Goal: Use online tool/utility: Utilize a website feature to perform a specific function

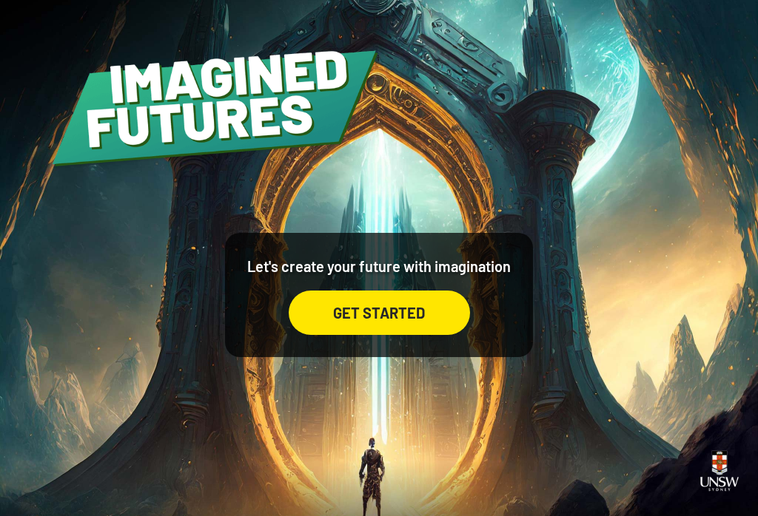
scroll to position [12, 0]
click at [544, 443] on div "Let's create your future with imagination GET STARTED" at bounding box center [379, 258] width 758 height 516
click at [415, 313] on div "GET STARTED" at bounding box center [379, 313] width 181 height 44
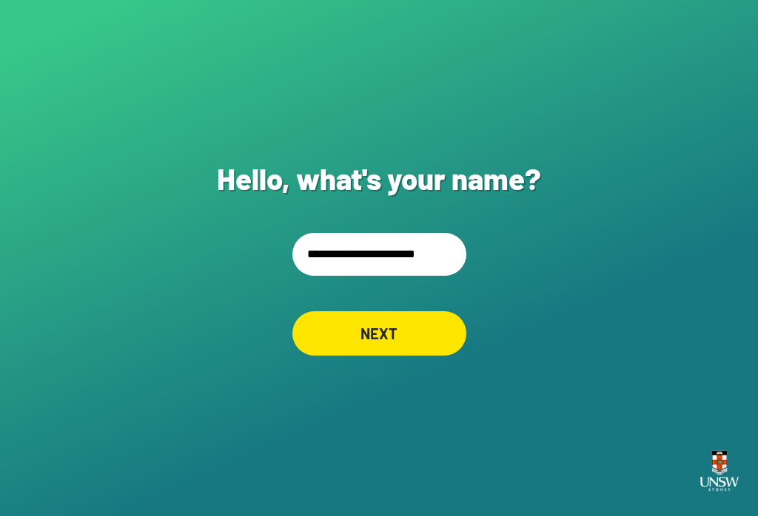
click at [393, 252] on input "**********" at bounding box center [379, 254] width 174 height 43
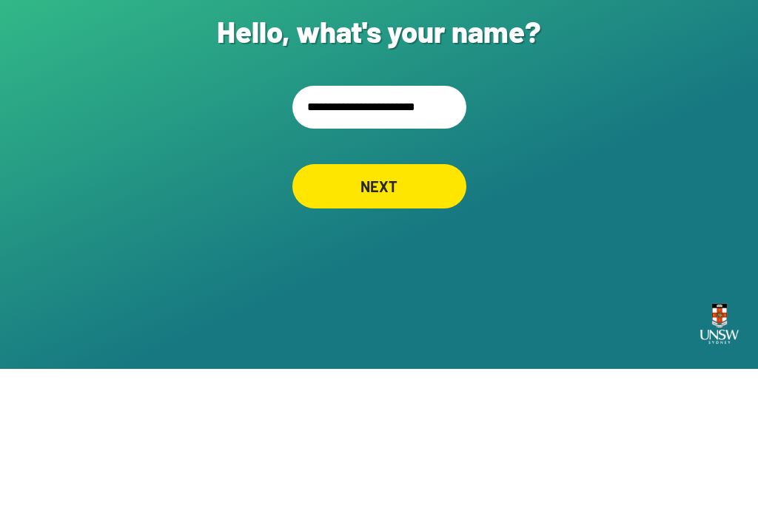
click at [375, 233] on input "**********" at bounding box center [379, 254] width 174 height 43
click at [374, 233] on input "**********" at bounding box center [379, 254] width 174 height 43
click at [379, 233] on input "**********" at bounding box center [379, 254] width 174 height 43
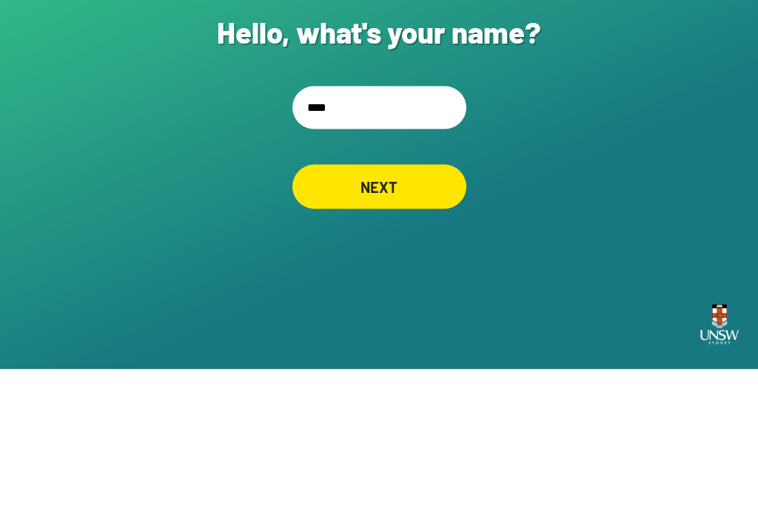
type input "*****"
click at [419, 311] on div "NEXT" at bounding box center [379, 333] width 174 height 44
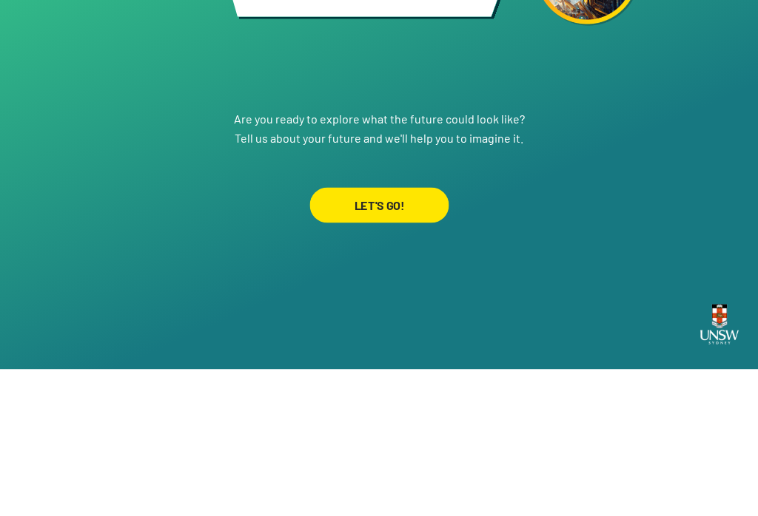
scroll to position [23, 0]
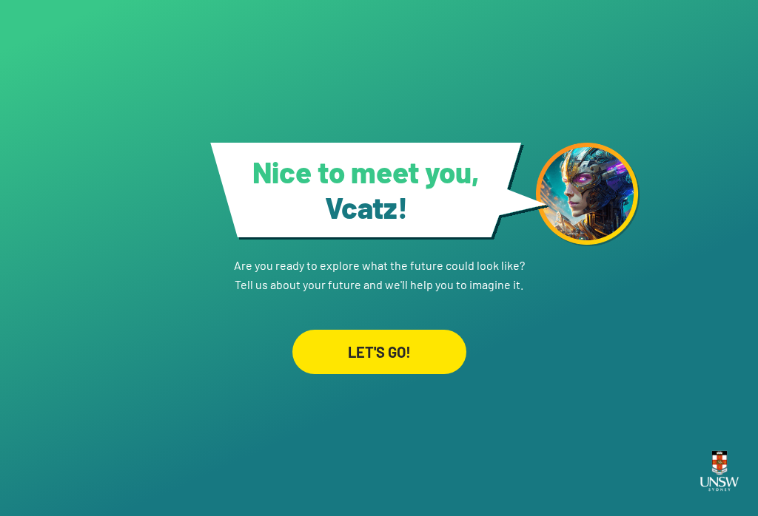
click at [386, 348] on div "LET'S GO!" at bounding box center [379, 352] width 174 height 44
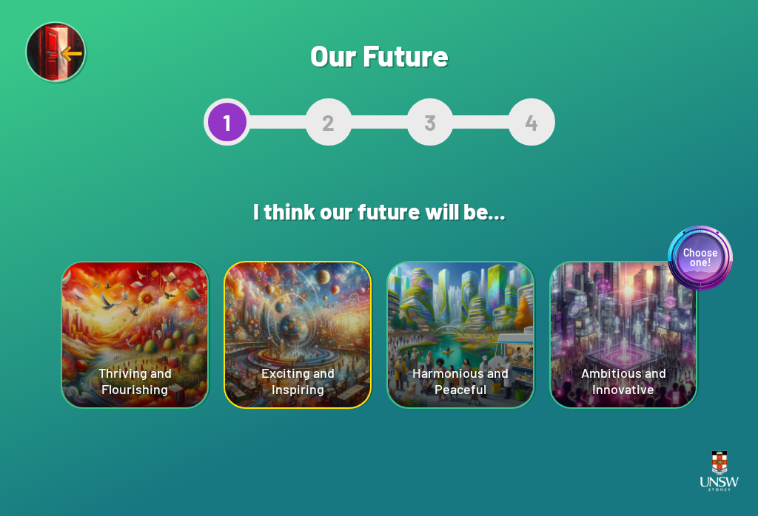
click at [621, 328] on div "Choose one! Ambitious and Innovative" at bounding box center [622, 335] width 145 height 145
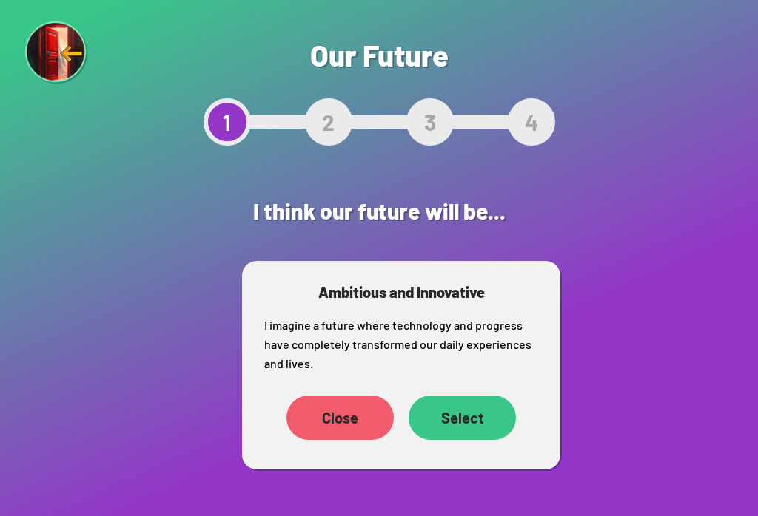
click at [475, 422] on div "Select" at bounding box center [461, 418] width 107 height 44
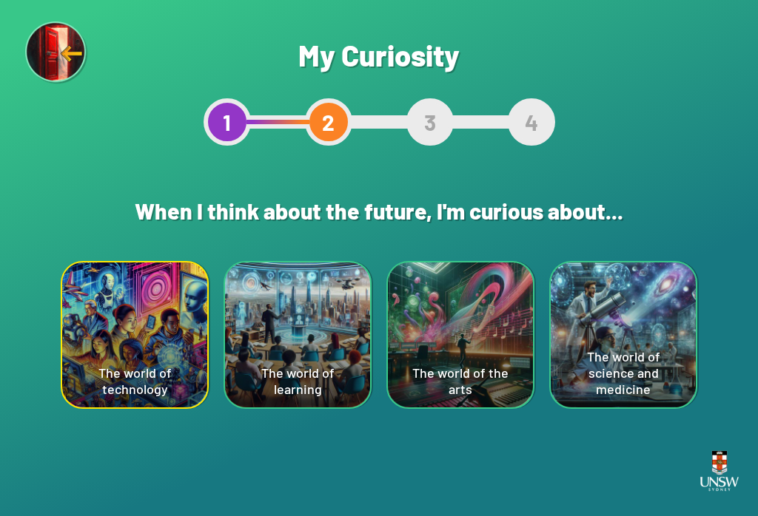
click at [167, 343] on div "The world of technology" at bounding box center [134, 335] width 145 height 145
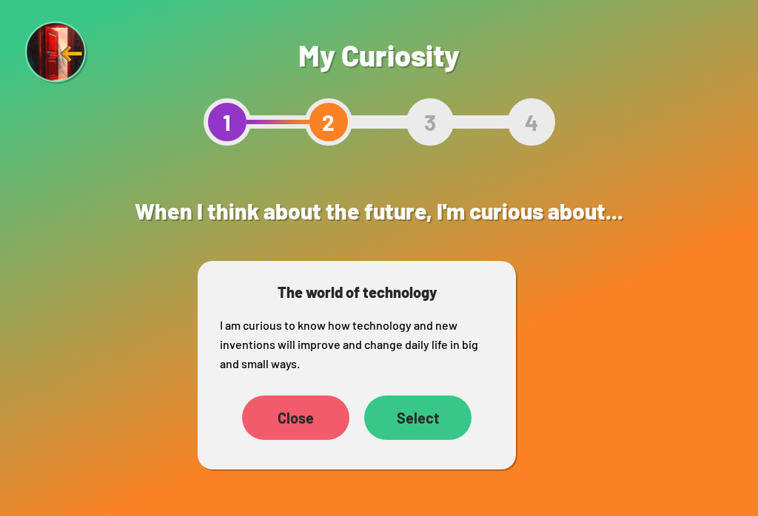
click at [445, 431] on div "Select" at bounding box center [417, 418] width 107 height 44
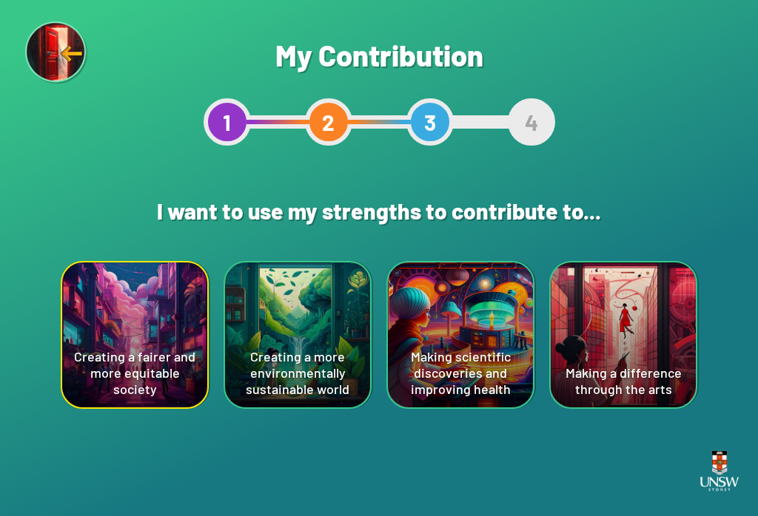
click at [610, 326] on div "Making a difference through the arts" at bounding box center [622, 335] width 145 height 145
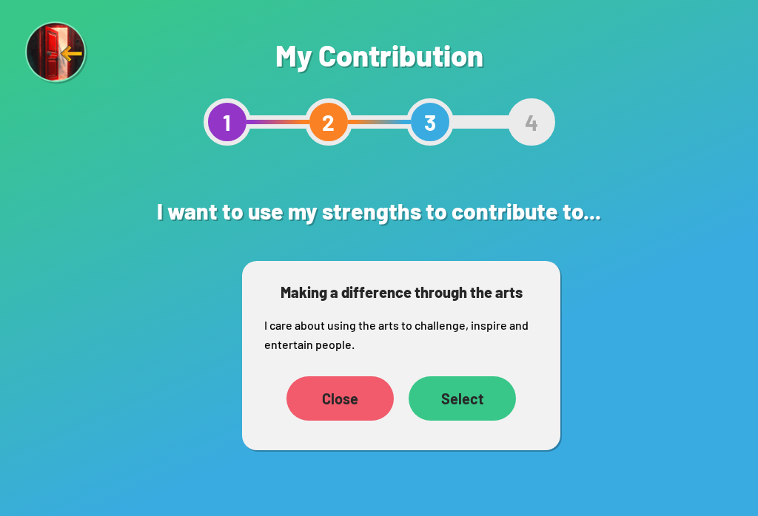
click at [475, 400] on div "Select" at bounding box center [461, 399] width 107 height 44
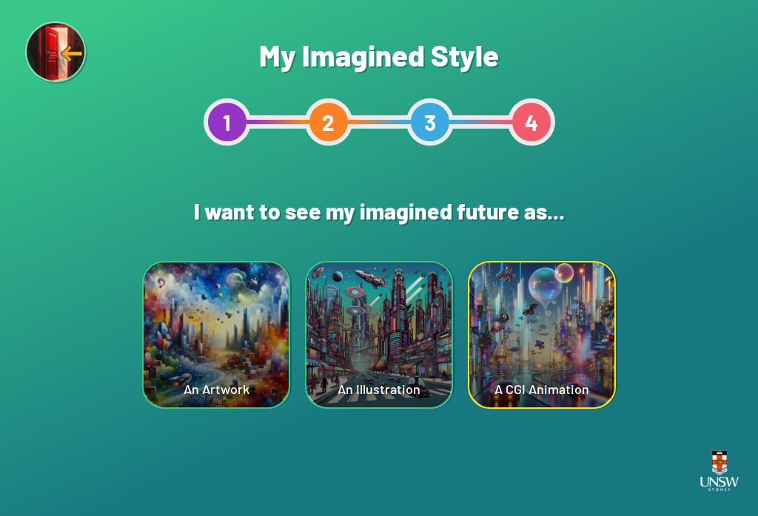
click at [215, 330] on div "An Artwork" at bounding box center [216, 335] width 145 height 145
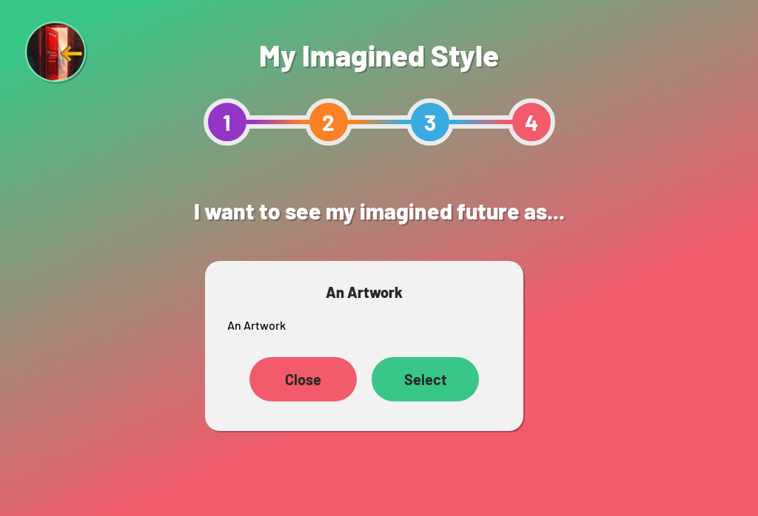
click at [442, 371] on div "Select" at bounding box center [424, 379] width 107 height 44
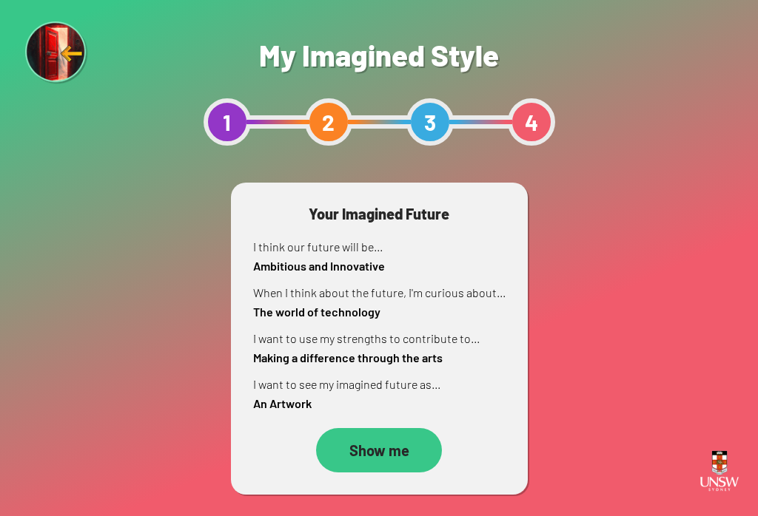
click at [379, 452] on div "Show me" at bounding box center [379, 450] width 126 height 44
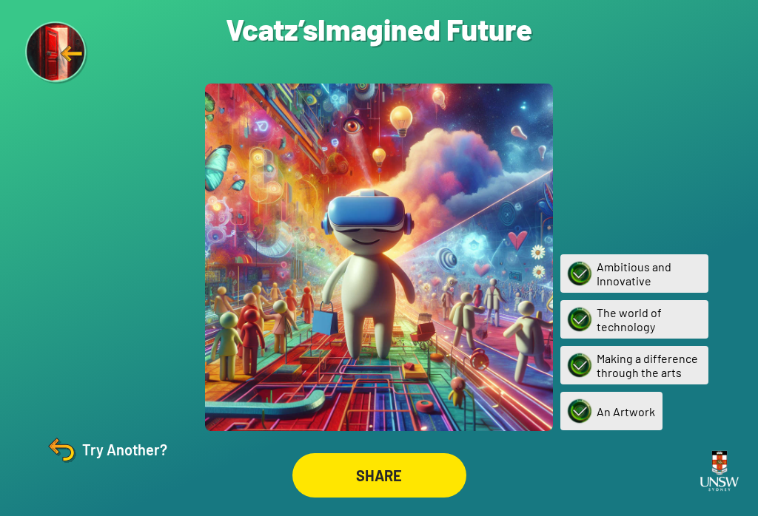
click at [352, 486] on div "SHARE" at bounding box center [379, 475] width 174 height 44
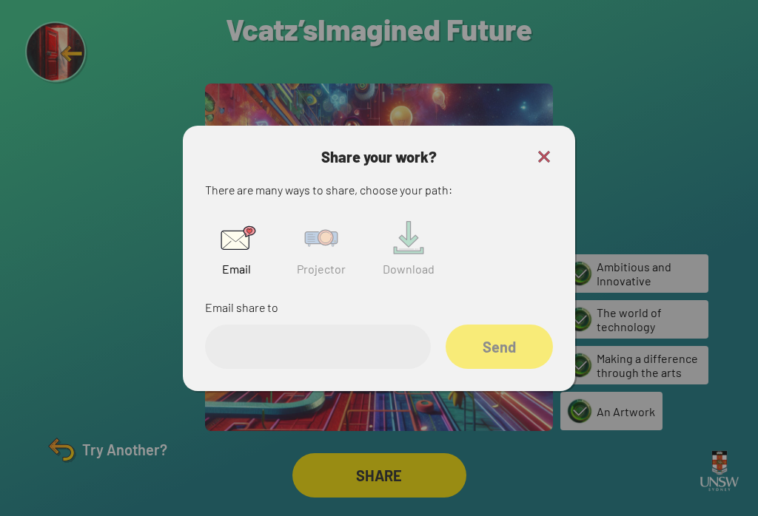
click at [315, 249] on img at bounding box center [320, 238] width 47 height 47
click at [281, 364] on input "text" at bounding box center [318, 347] width 226 height 44
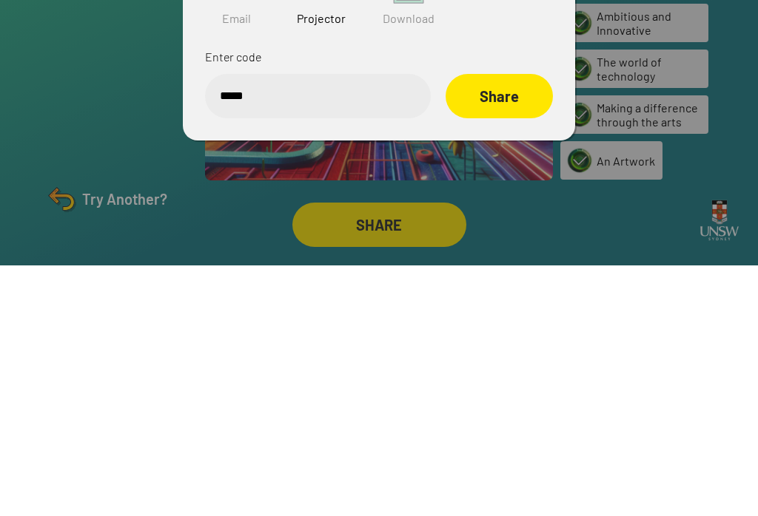
type input "******"
click at [502, 325] on div "Share" at bounding box center [499, 347] width 107 height 44
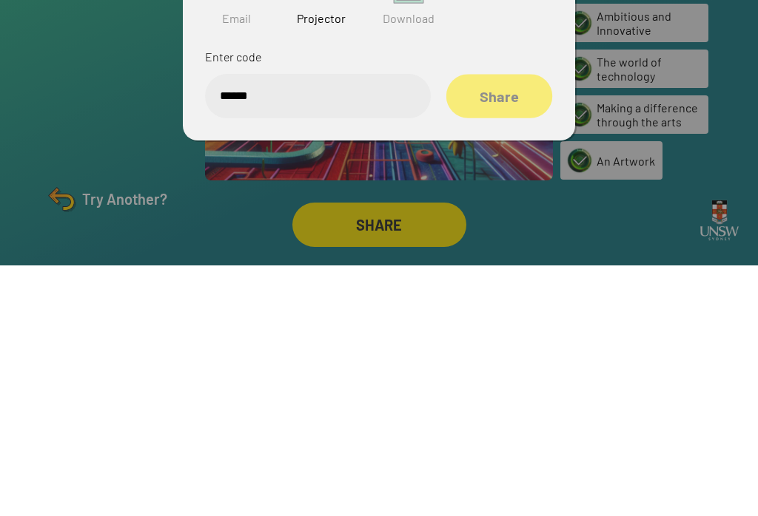
scroll to position [23, 0]
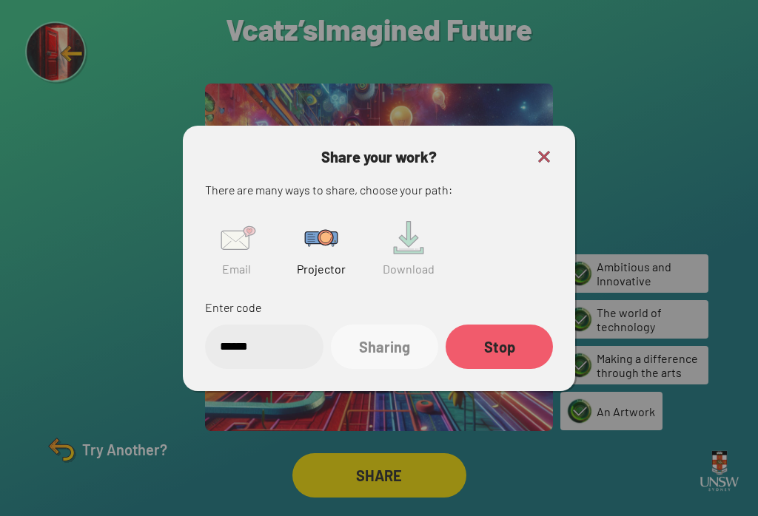
click at [542, 148] on img at bounding box center [544, 157] width 18 height 18
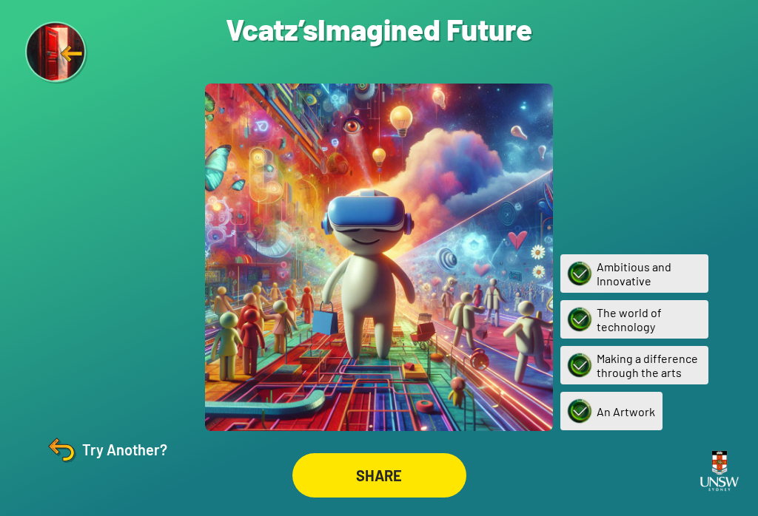
click at [121, 459] on div "Try Another?" at bounding box center [106, 450] width 124 height 36
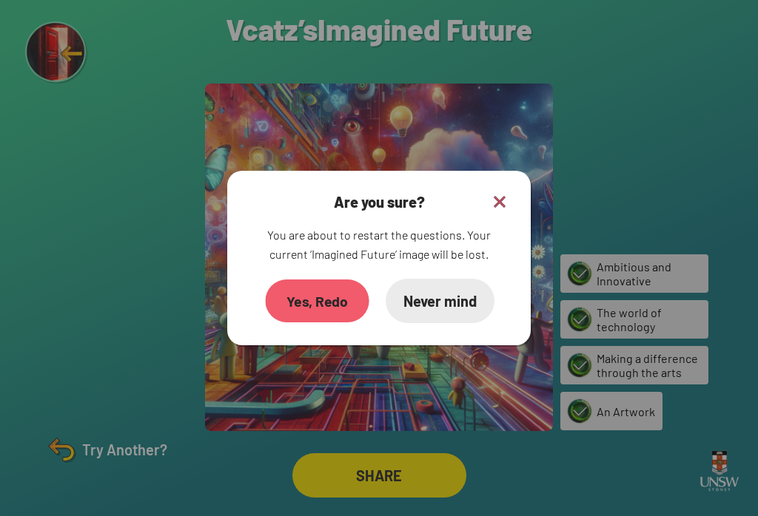
click at [294, 291] on div "Yes, Redo" at bounding box center [317, 301] width 104 height 43
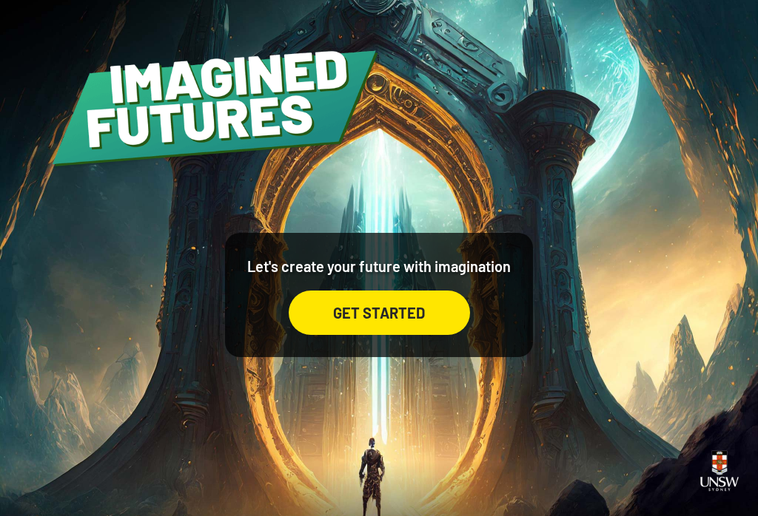
click at [437, 320] on div "GET STARTED" at bounding box center [379, 313] width 181 height 44
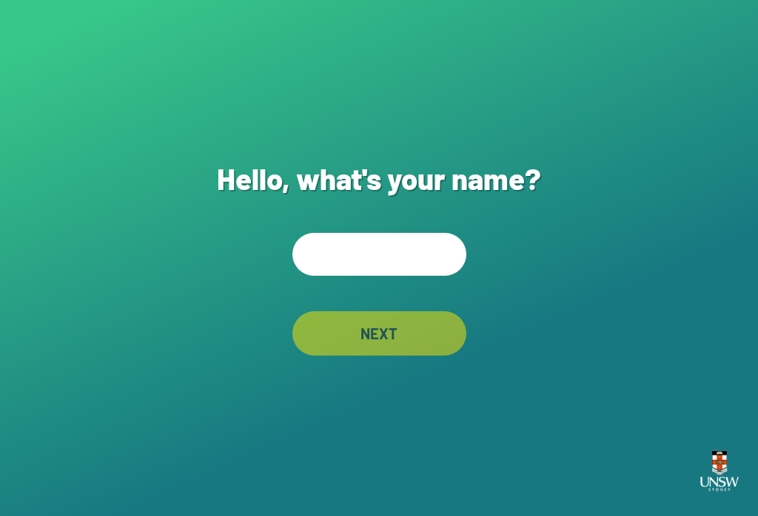
click at [433, 261] on input "text" at bounding box center [379, 254] width 174 height 43
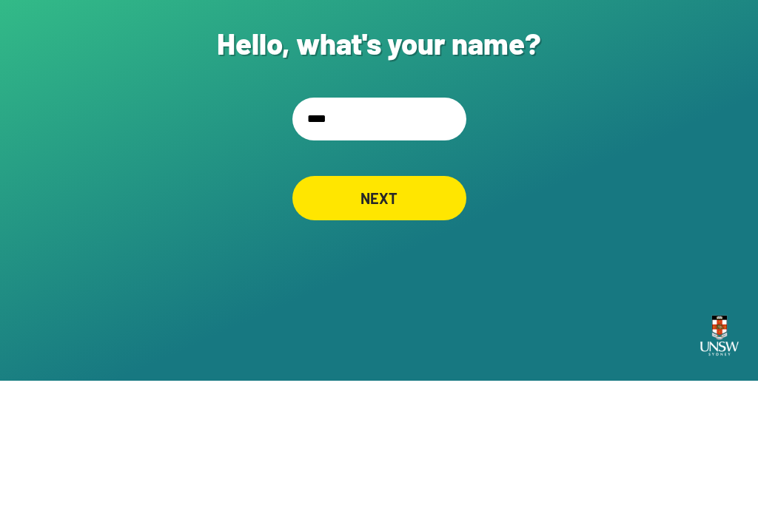
type input "*****"
click at [422, 311] on div "NEXT" at bounding box center [379, 333] width 174 height 44
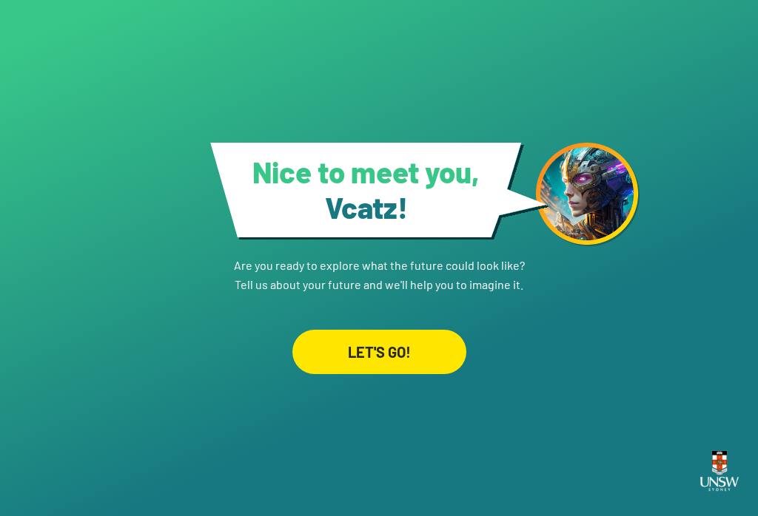
click at [403, 344] on div "LET'S GO!" at bounding box center [379, 352] width 174 height 44
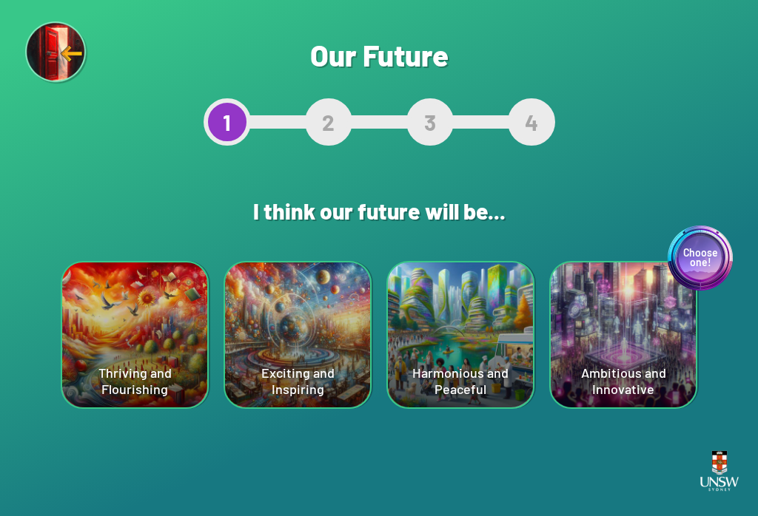
click at [479, 352] on div "Harmonious and Peaceful" at bounding box center [460, 335] width 145 height 145
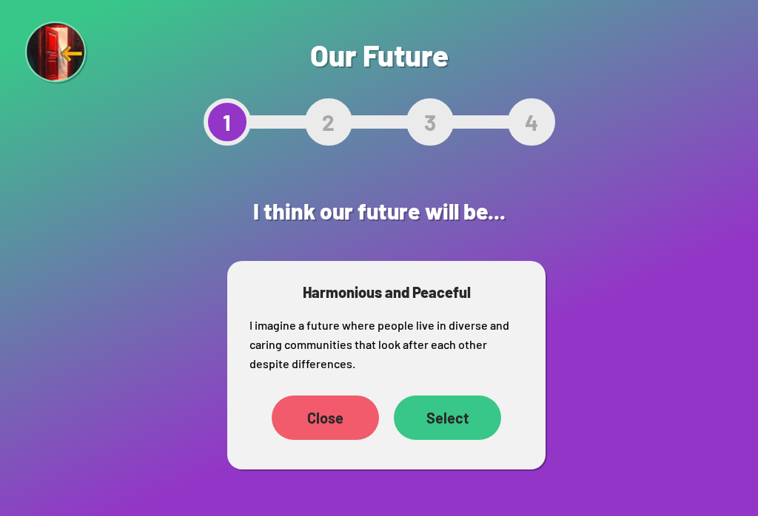
click at [469, 419] on div "Select" at bounding box center [447, 418] width 107 height 44
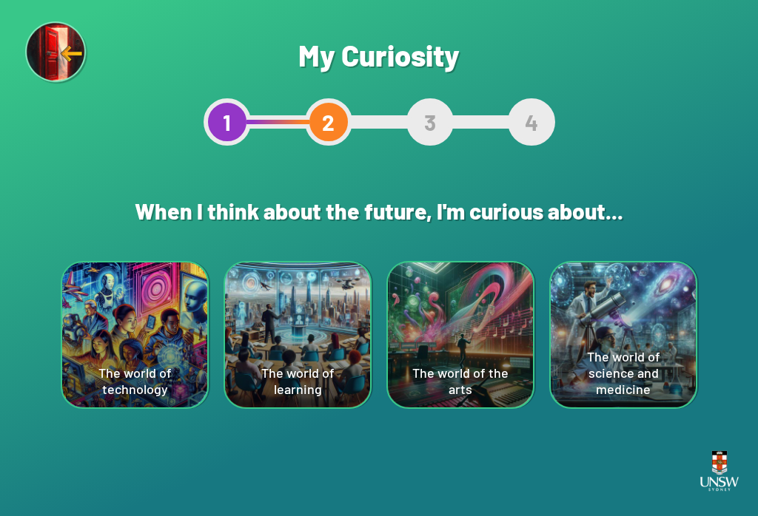
click at [437, 335] on div "The world of the arts" at bounding box center [460, 335] width 145 height 145
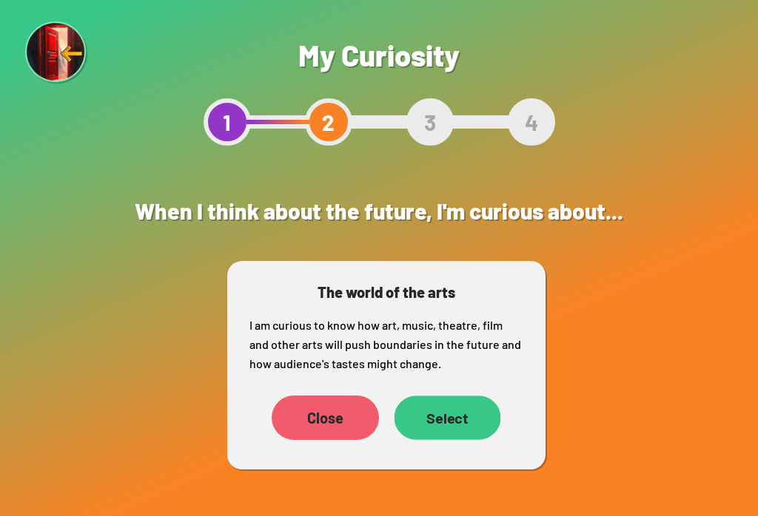
click at [465, 431] on div "Select" at bounding box center [447, 418] width 107 height 44
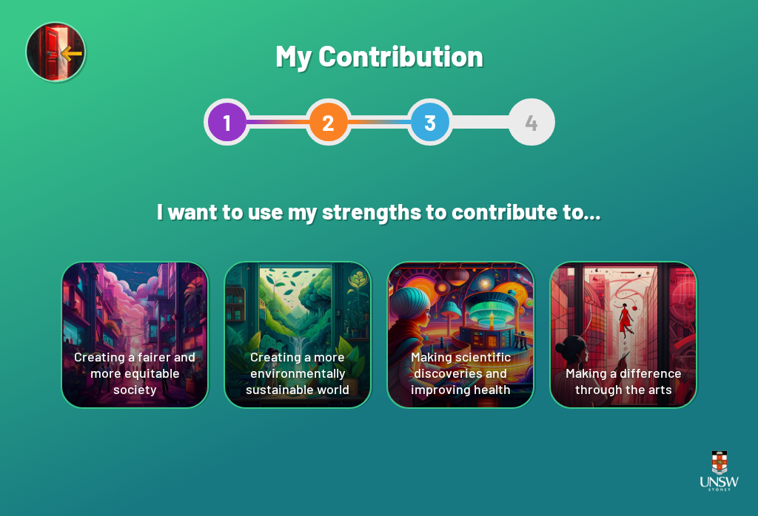
click at [627, 341] on div "Making a difference through the arts" at bounding box center [622, 335] width 145 height 145
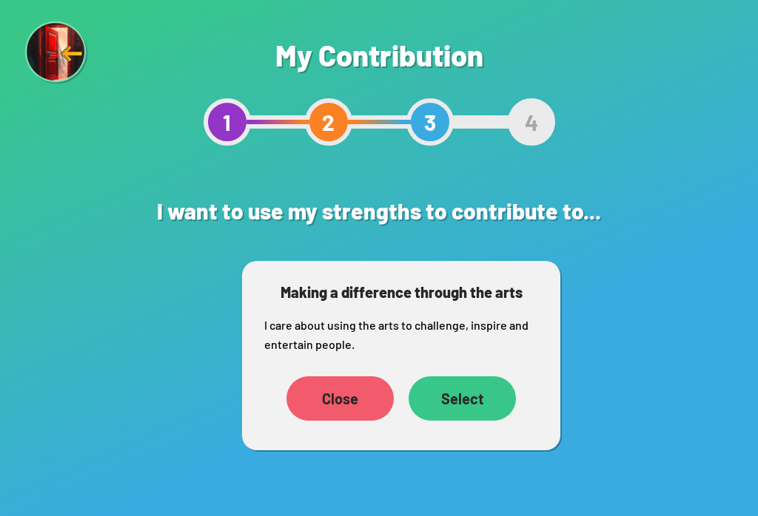
click at [468, 408] on div "Select" at bounding box center [461, 399] width 107 height 44
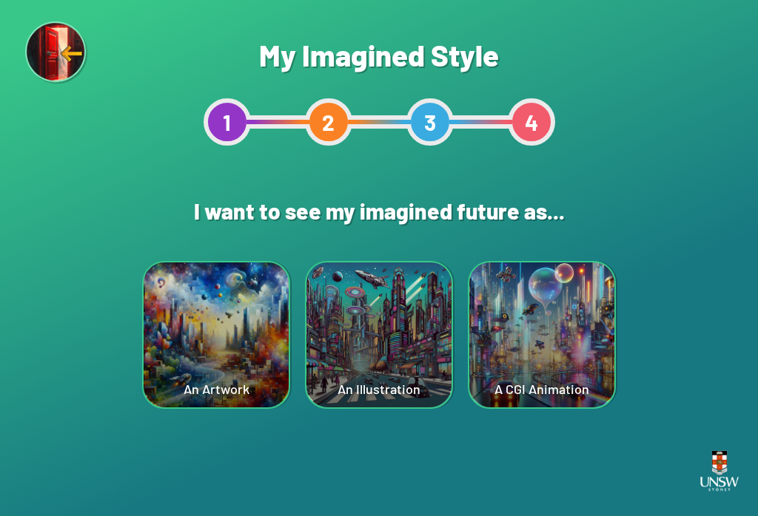
click at [249, 340] on div "An Artwork" at bounding box center [216, 335] width 145 height 145
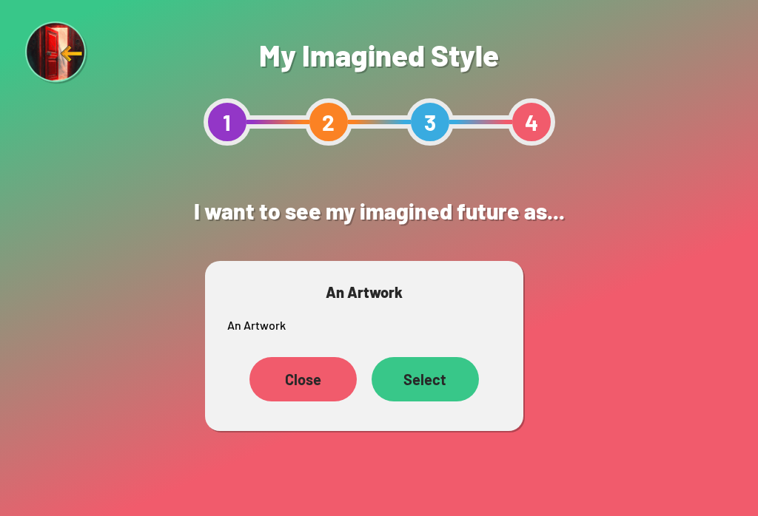
click at [439, 401] on div "Select" at bounding box center [424, 379] width 107 height 44
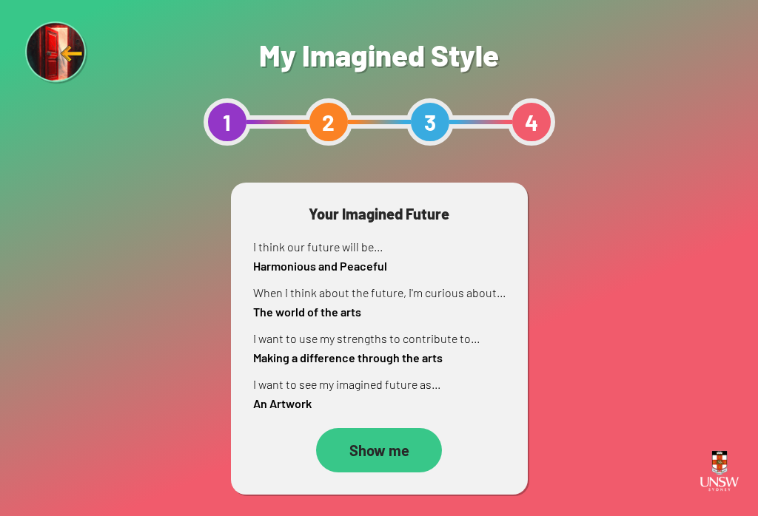
click at [407, 449] on div "Show me" at bounding box center [379, 450] width 126 height 44
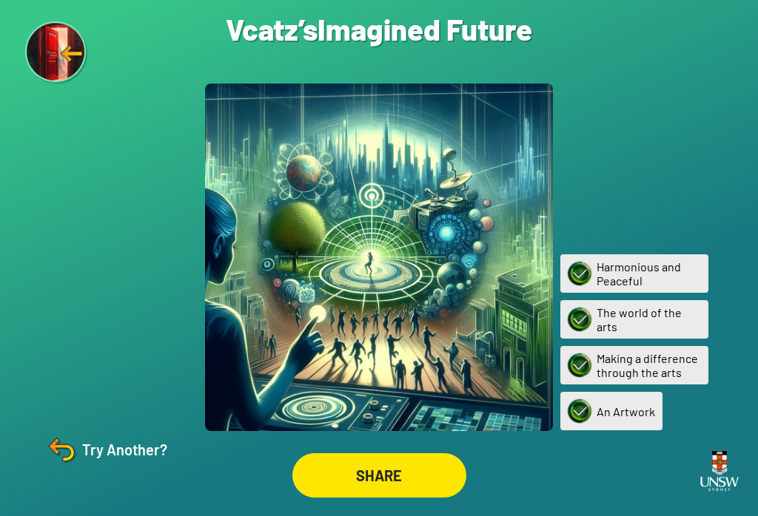
click at [95, 468] on div "Try Another?" at bounding box center [106, 450] width 124 height 36
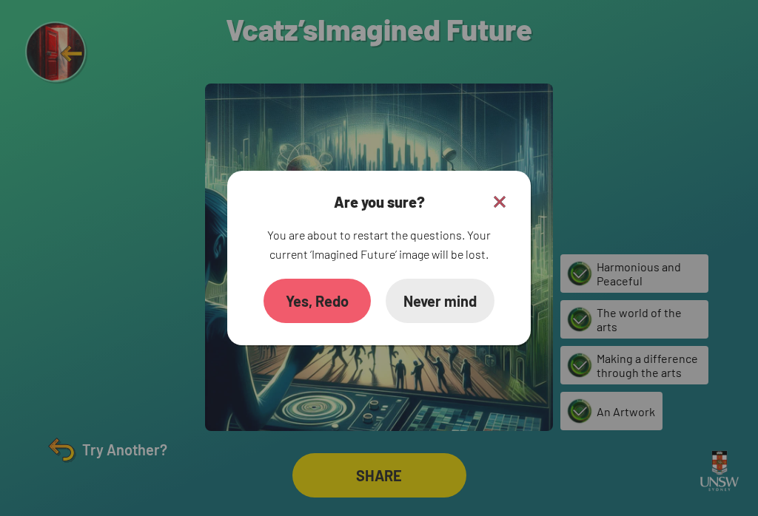
click at [331, 314] on div "Yes, Redo" at bounding box center [316, 301] width 107 height 44
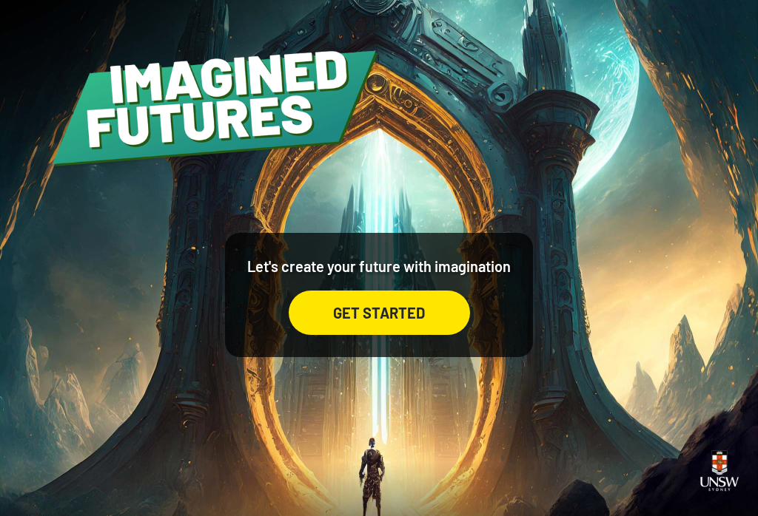
click at [432, 334] on div "GET STARTED" at bounding box center [379, 313] width 181 height 44
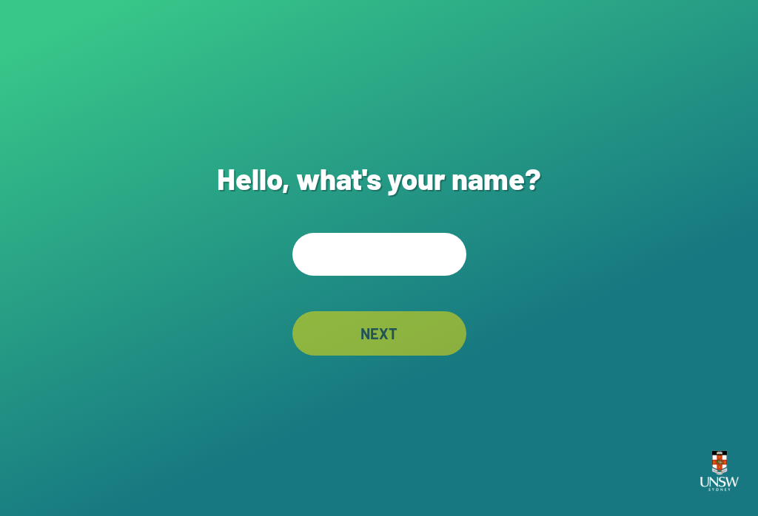
click at [427, 276] on input "text" at bounding box center [379, 254] width 174 height 43
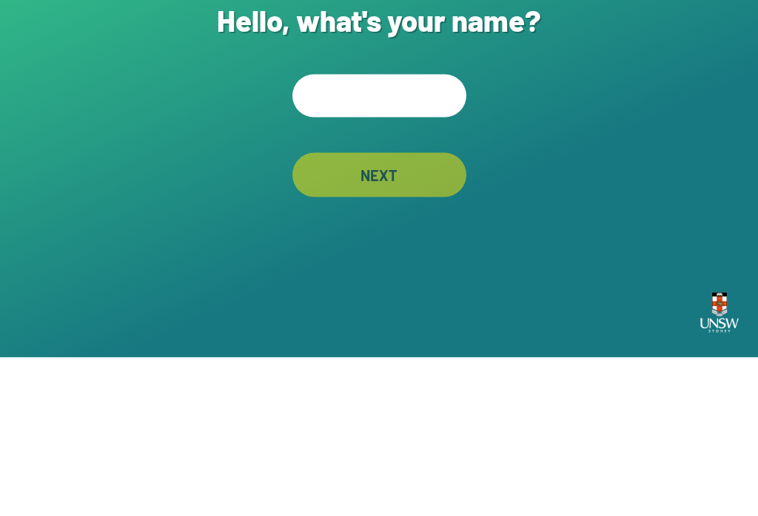
click at [679, 166] on div "Hello, what's your name? NEXT" at bounding box center [379, 258] width 758 height 516
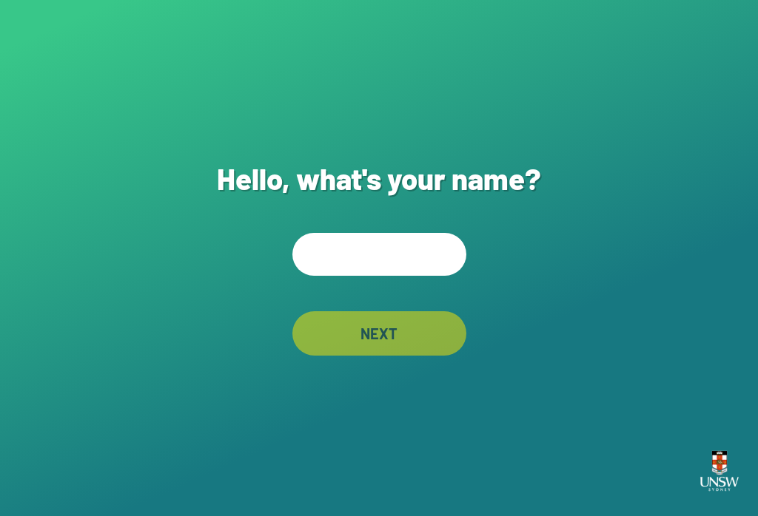
click at [679, 166] on div "Hello, what's your name? NEXT" at bounding box center [379, 258] width 758 height 516
click at [405, 234] on input "text" at bounding box center [379, 254] width 174 height 43
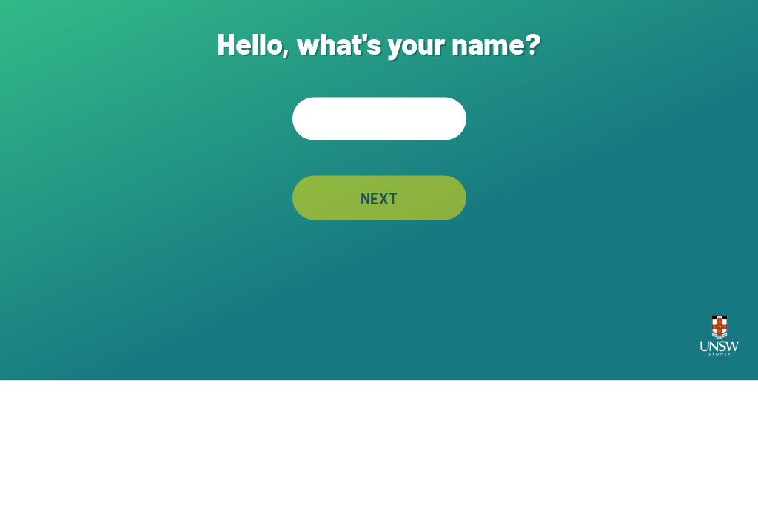
type input "*"
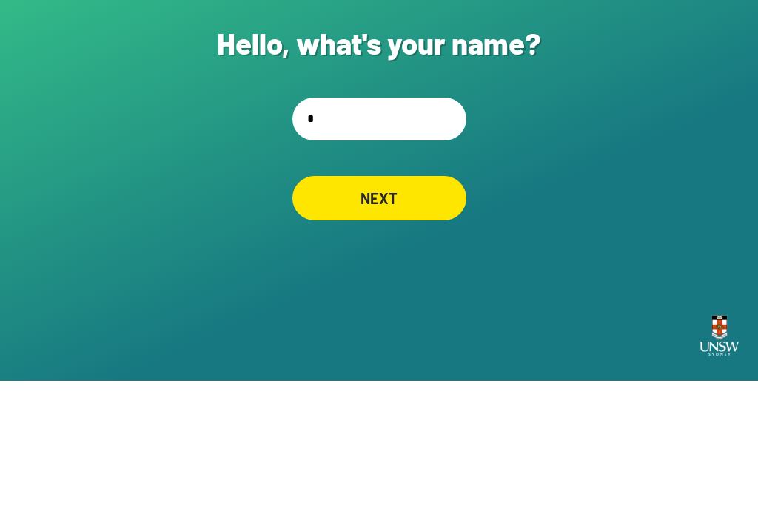
type input "**"
click at [427, 311] on div "NEXT" at bounding box center [379, 333] width 174 height 44
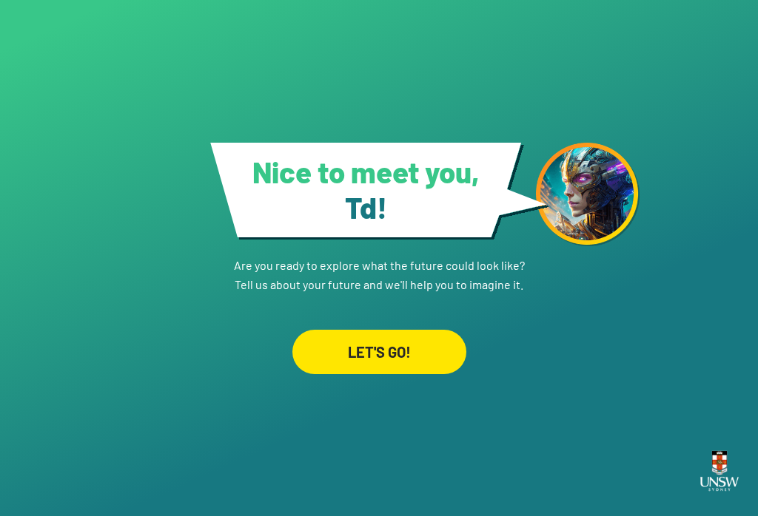
click at [428, 345] on div "LET'S GO!" at bounding box center [379, 352] width 174 height 44
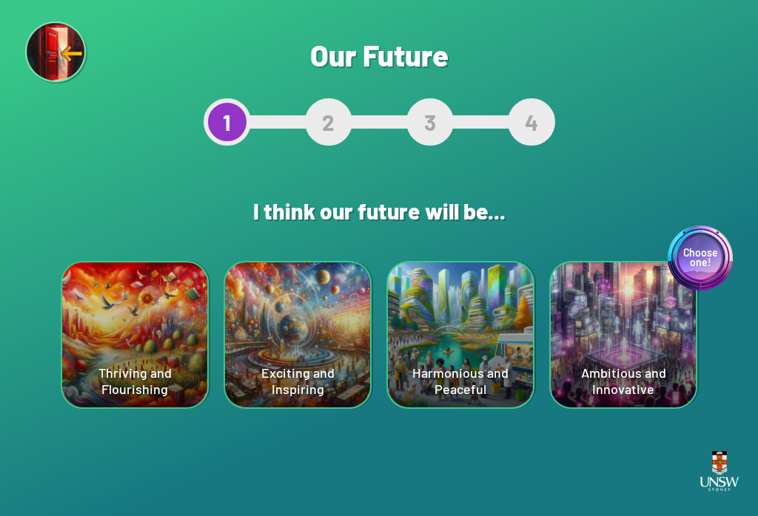
click at [158, 356] on div "Thriving and Flourishing" at bounding box center [134, 335] width 145 height 145
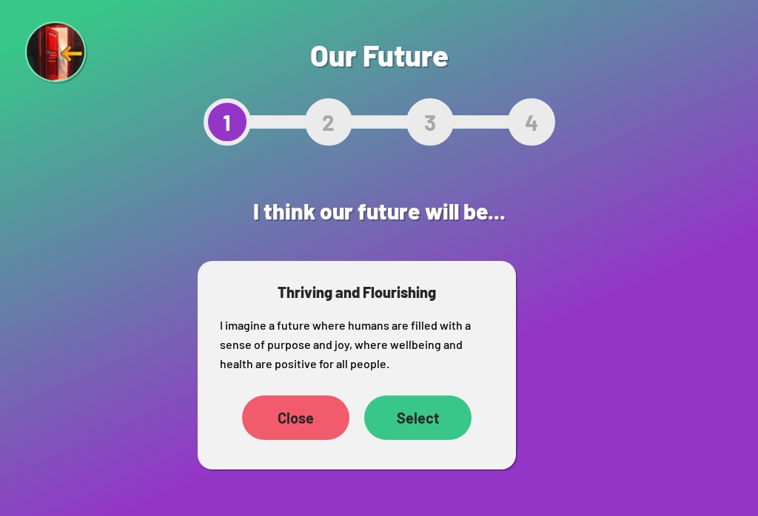
click at [414, 418] on div "Select" at bounding box center [417, 418] width 107 height 44
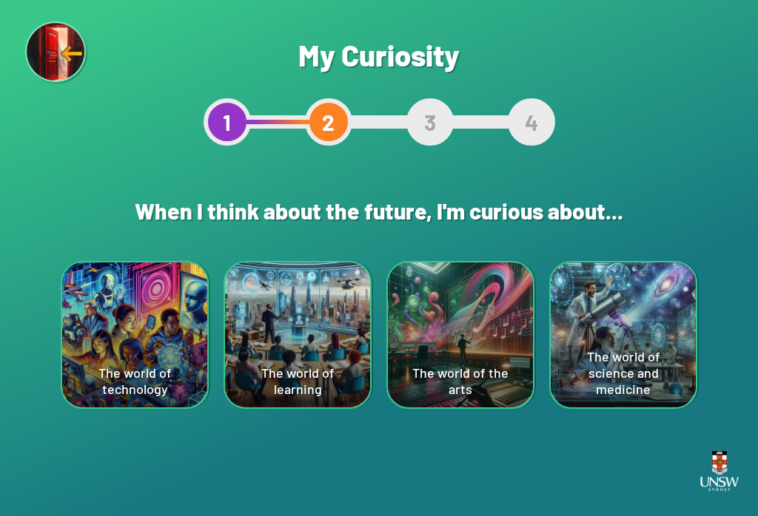
click at [148, 357] on div "The world of technology" at bounding box center [134, 335] width 145 height 145
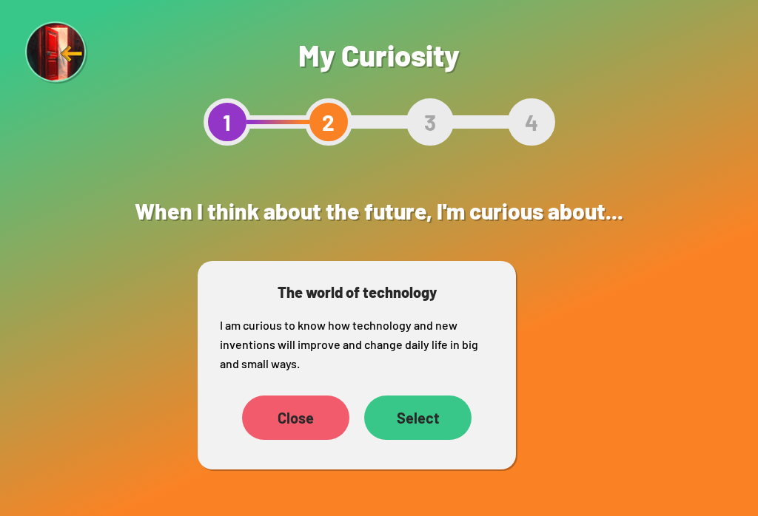
click at [447, 424] on div "Select" at bounding box center [417, 418] width 107 height 44
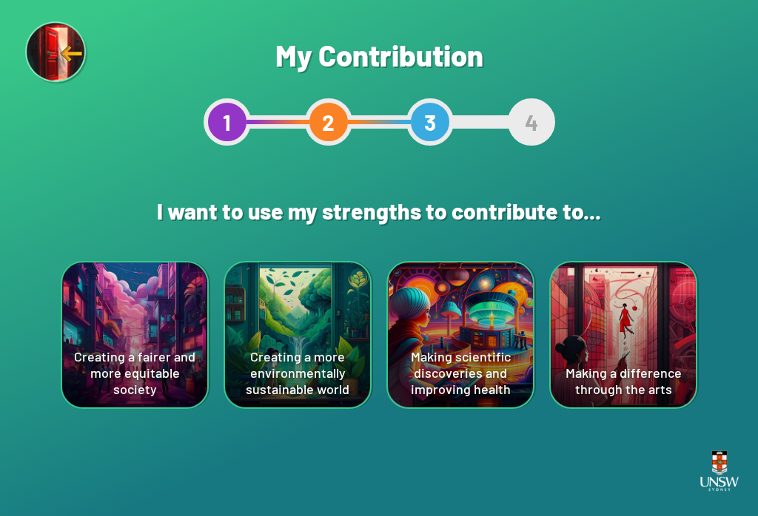
click at [661, 370] on div "Making a difference through the arts" at bounding box center [622, 335] width 145 height 145
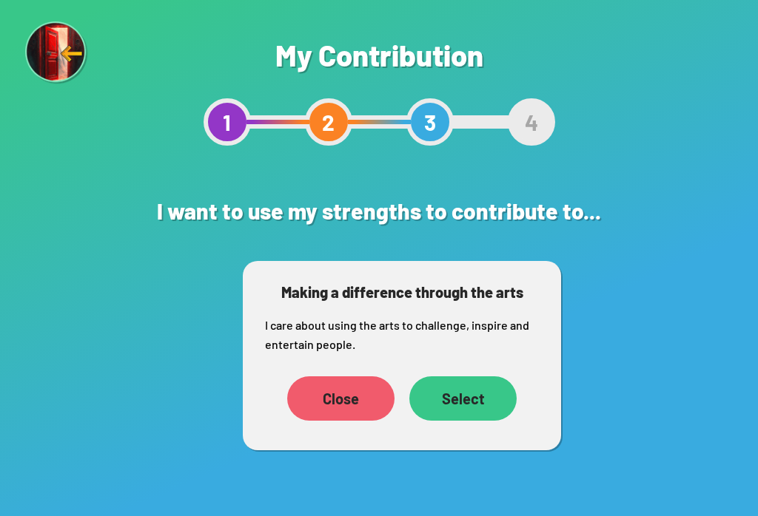
click at [485, 399] on div "Select" at bounding box center [462, 399] width 107 height 44
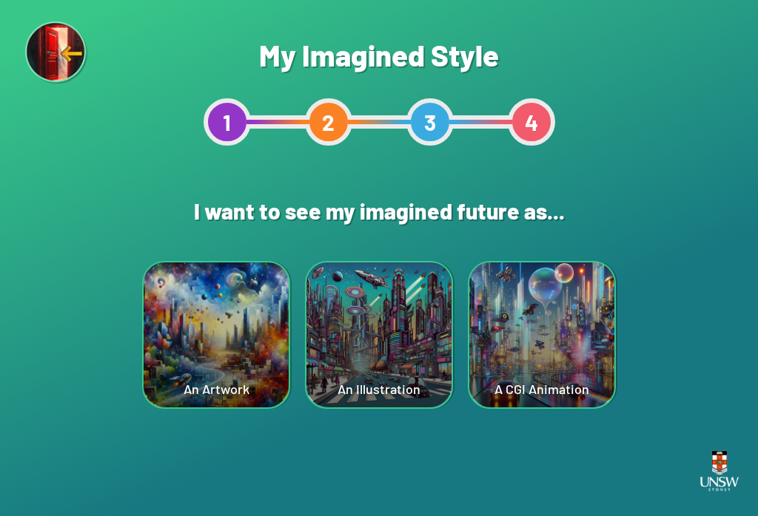
click at [221, 377] on div "An Artwork" at bounding box center [216, 335] width 145 height 145
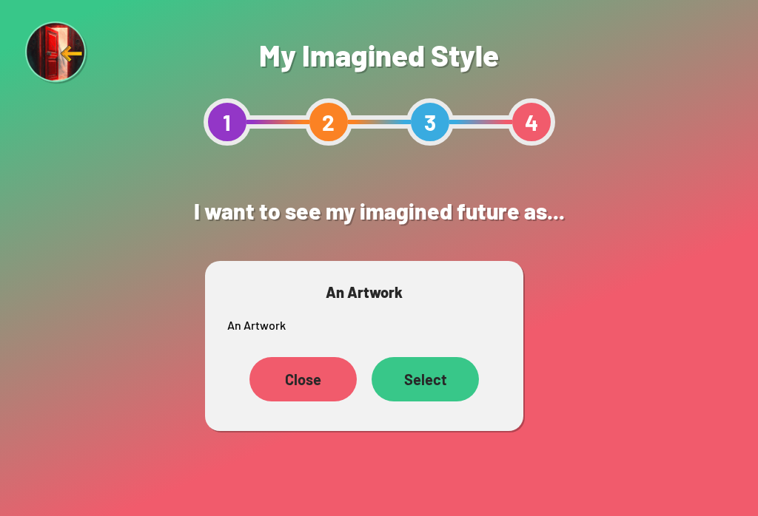
click at [459, 371] on div "Select" at bounding box center [424, 379] width 107 height 44
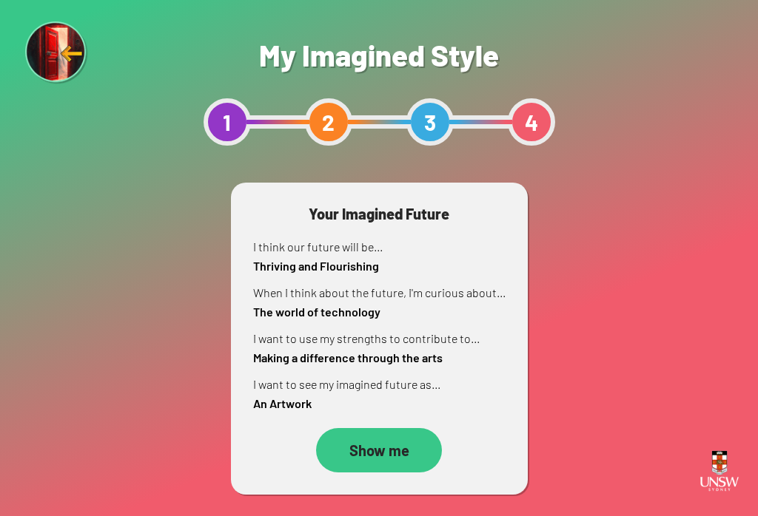
click at [397, 397] on p "I want to see my imagined future as... An Artwork" at bounding box center [379, 394] width 252 height 38
click at [390, 436] on div "Show me" at bounding box center [379, 450] width 126 height 44
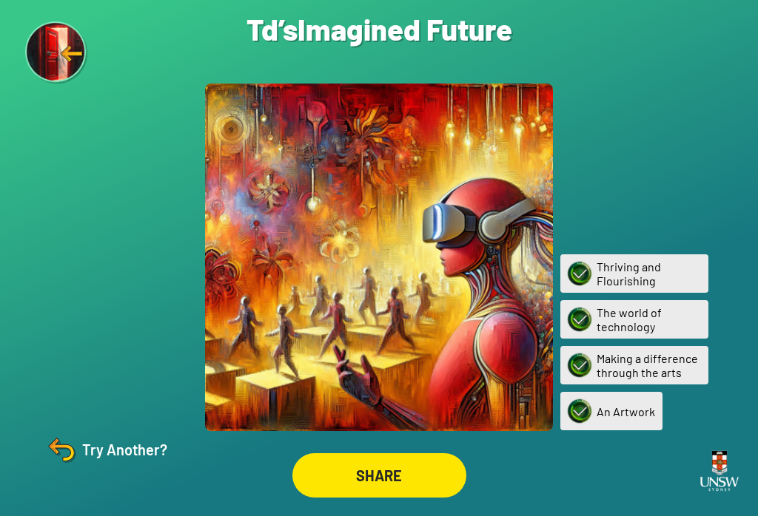
click at [69, 466] on img at bounding box center [62, 450] width 36 height 36
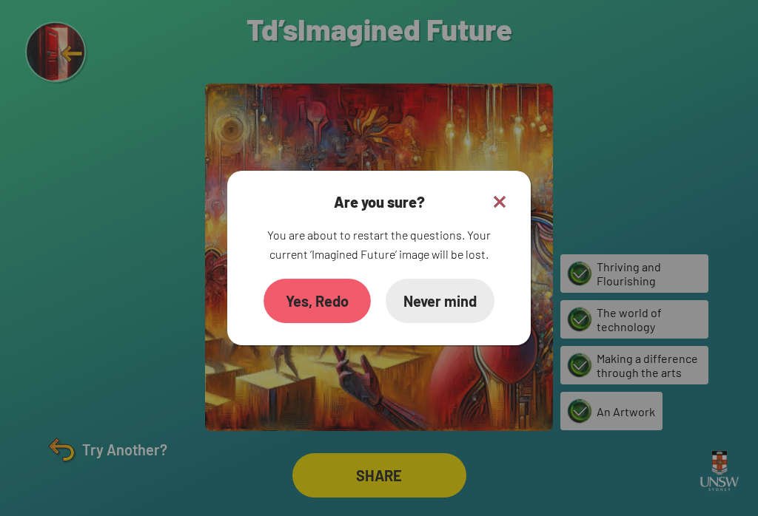
click at [308, 314] on div "Yes, Redo" at bounding box center [316, 301] width 107 height 44
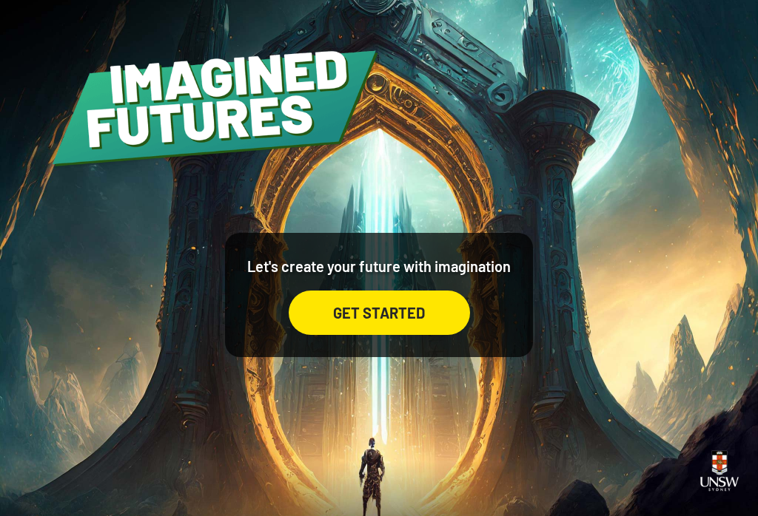
click at [387, 335] on div "GET STARTED" at bounding box center [379, 313] width 181 height 44
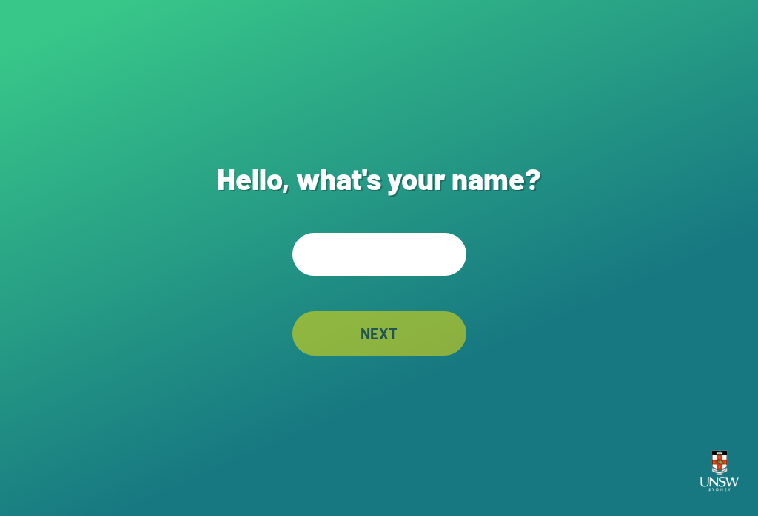
click at [408, 269] on input "text" at bounding box center [379, 254] width 174 height 43
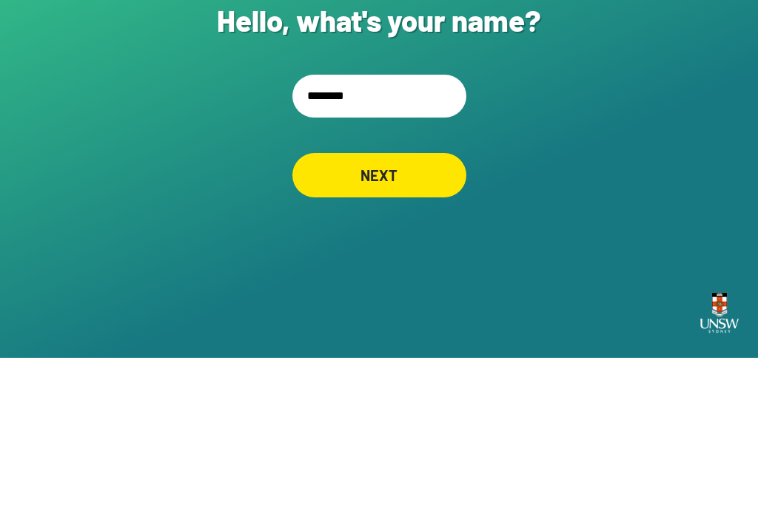
type input "*********"
click at [433, 311] on div "NEXT" at bounding box center [379, 333] width 174 height 44
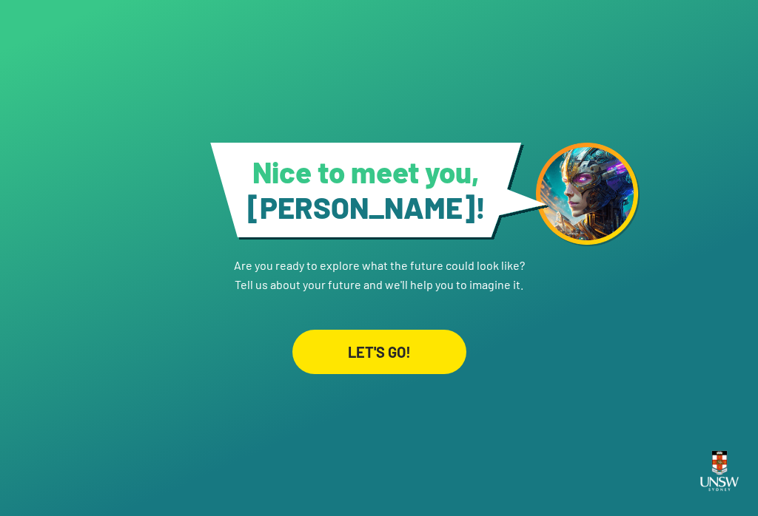
click at [379, 336] on div "LET'S GO!" at bounding box center [379, 352] width 174 height 44
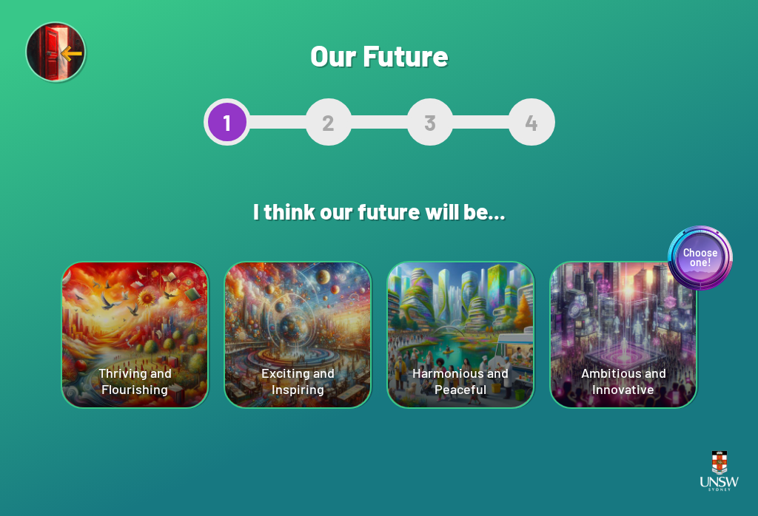
click at [488, 314] on div "Harmonious and Peaceful" at bounding box center [460, 335] width 145 height 145
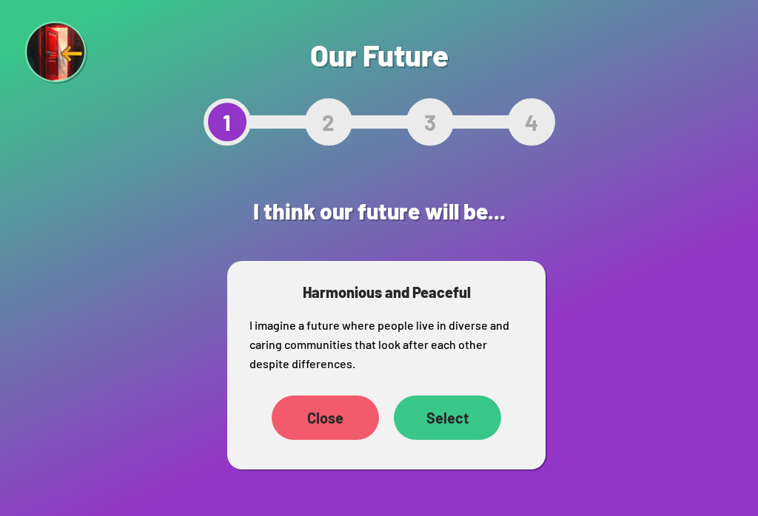
click at [454, 408] on div "Select" at bounding box center [447, 418] width 107 height 44
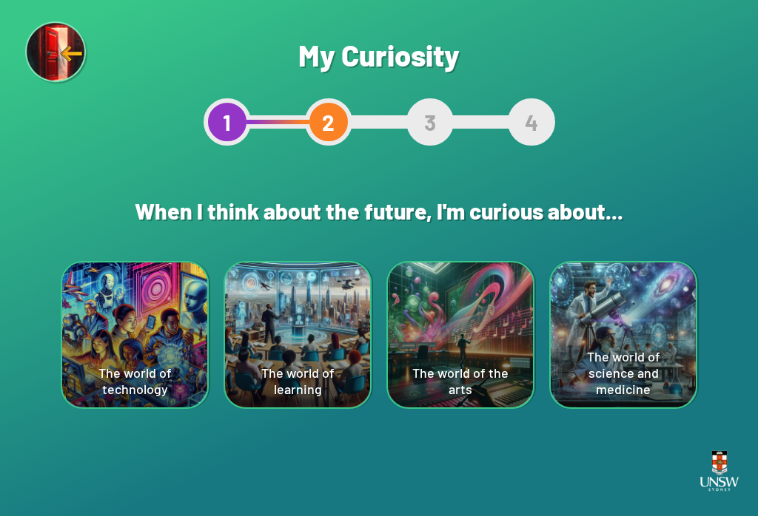
click at [640, 344] on div "The world of science and medicine" at bounding box center [622, 335] width 145 height 145
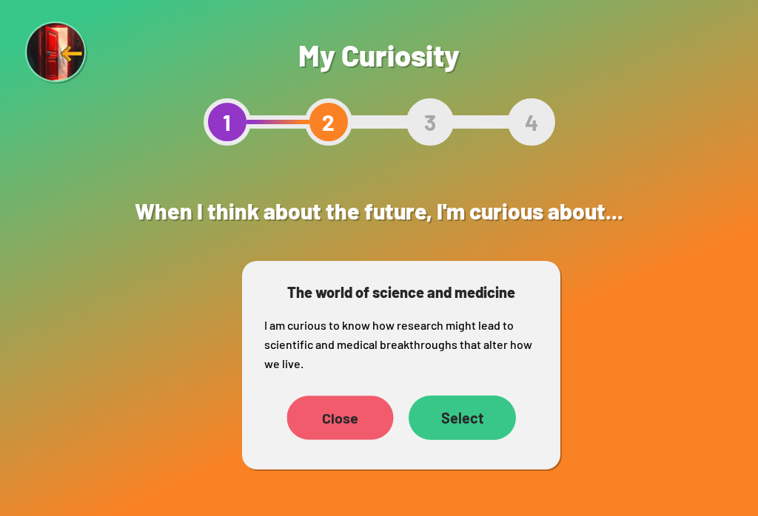
click at [310, 433] on div "Close" at bounding box center [339, 418] width 107 height 44
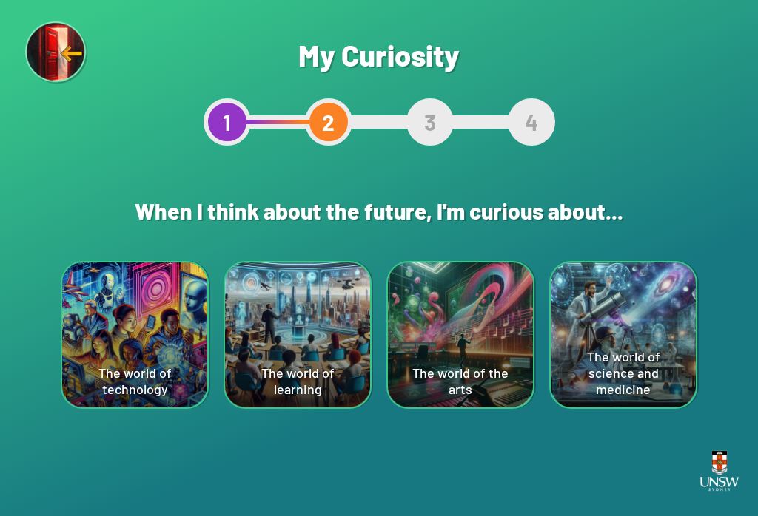
click at [462, 363] on div "The world of the arts" at bounding box center [460, 335] width 145 height 145
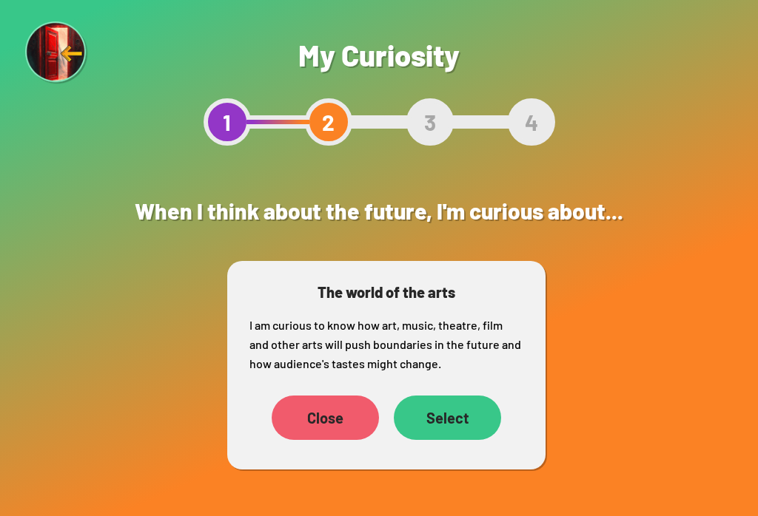
click at [451, 429] on div "Select" at bounding box center [447, 418] width 107 height 44
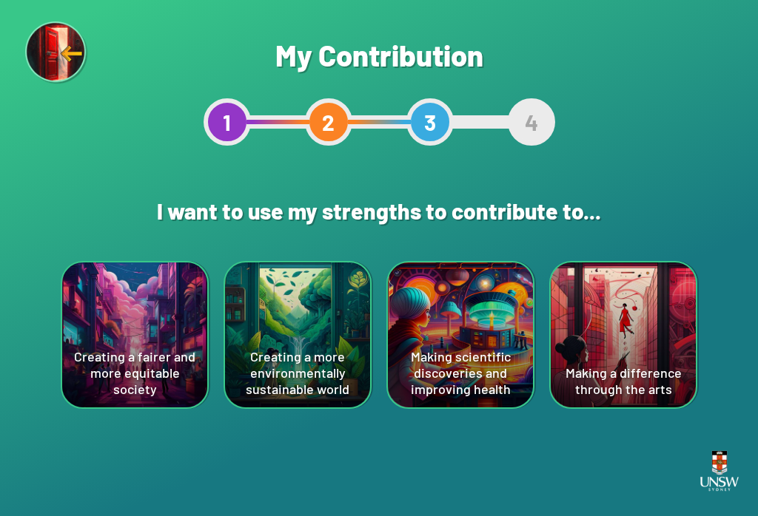
click at [301, 343] on div "Creating a more environmentally sustainable world" at bounding box center [297, 335] width 145 height 145
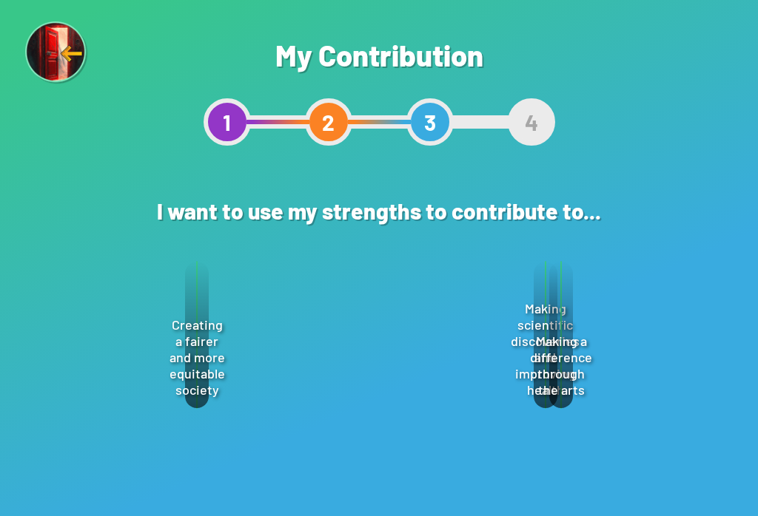
click at [439, 442] on div "Select" at bounding box center [432, 436] width 107 height 44
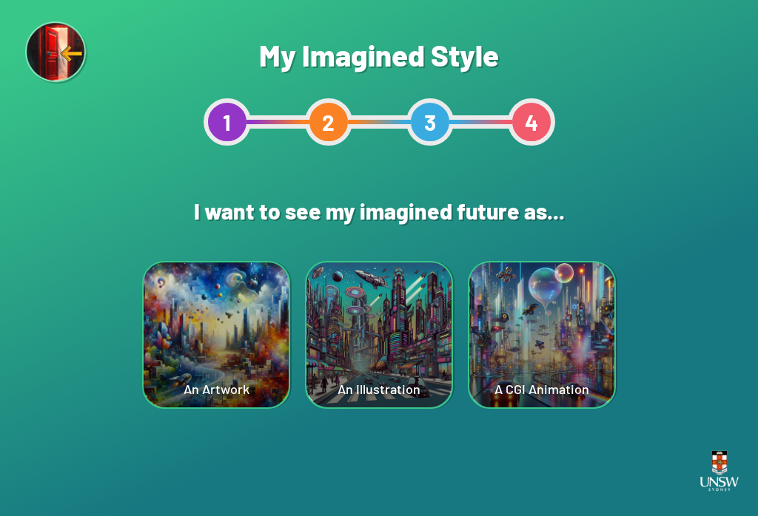
click at [250, 357] on div "An Artwork" at bounding box center [216, 335] width 145 height 145
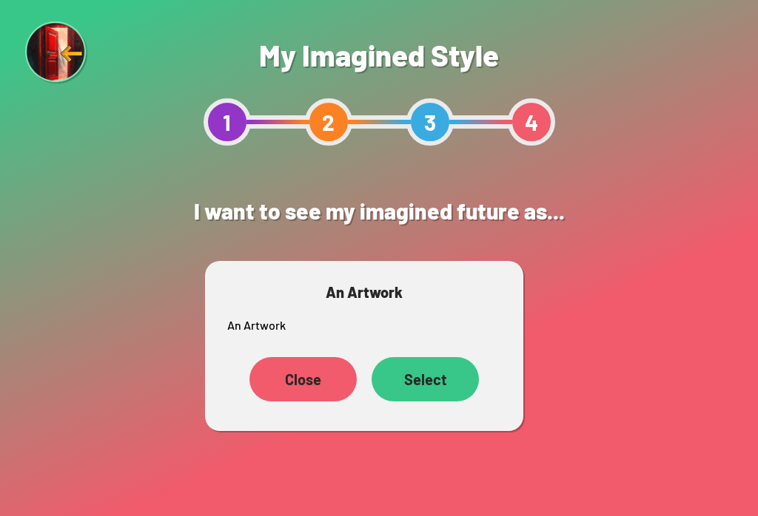
click at [417, 374] on div "Select" at bounding box center [424, 379] width 107 height 44
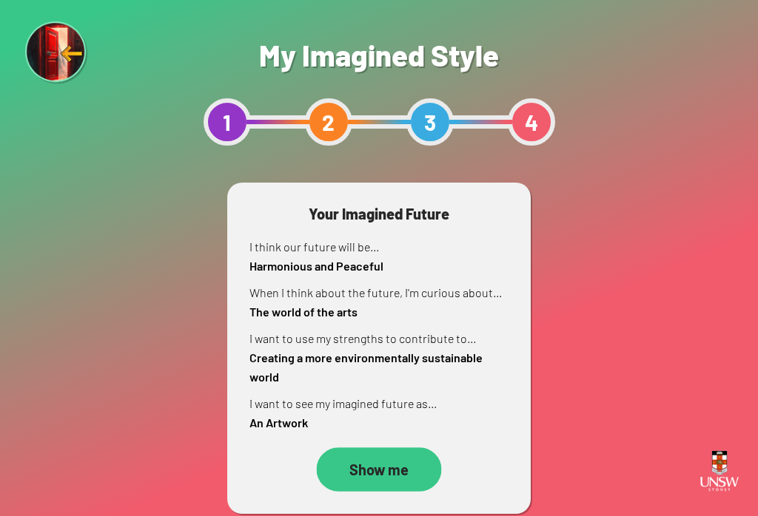
click at [379, 473] on div "Show me" at bounding box center [379, 470] width 125 height 44
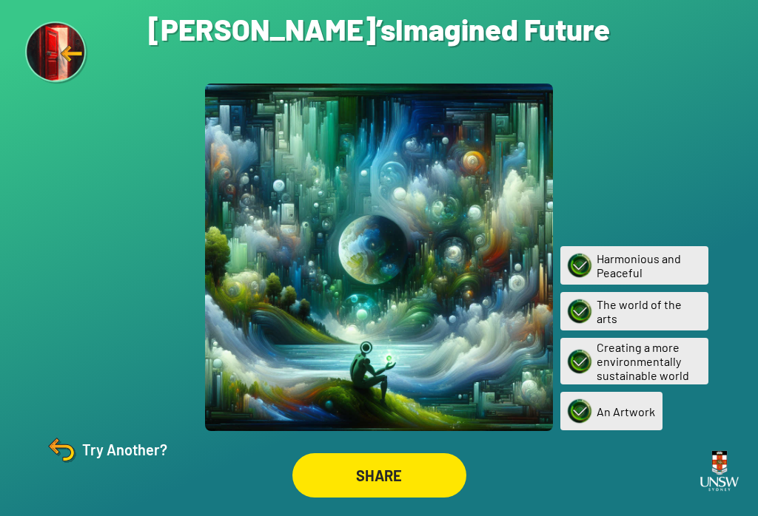
click at [418, 484] on div "SHARE" at bounding box center [379, 475] width 174 height 44
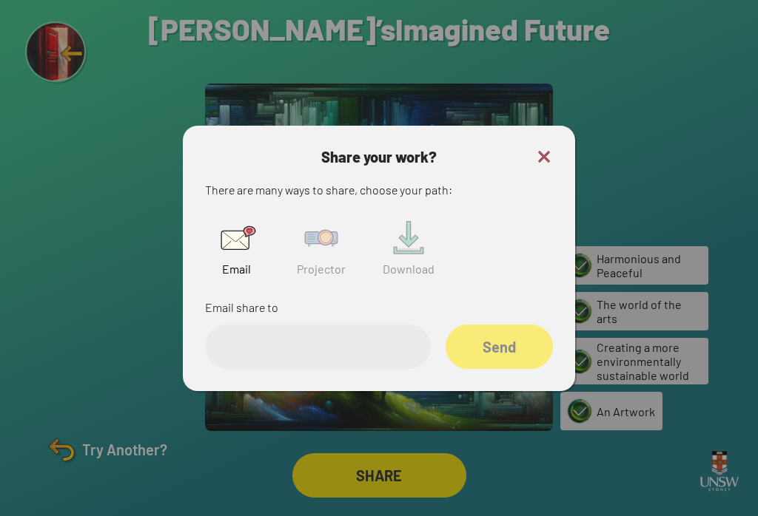
click at [313, 254] on img at bounding box center [320, 238] width 47 height 47
click at [320, 369] on input "text" at bounding box center [318, 347] width 226 height 44
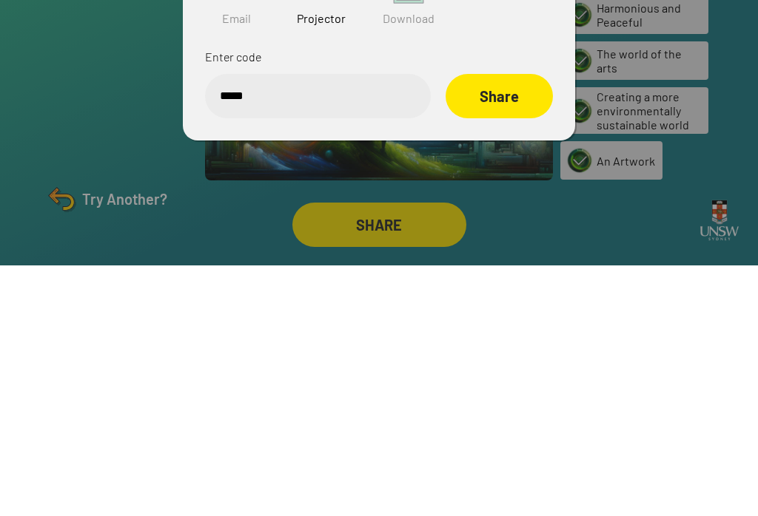
type input "******"
click at [530, 325] on div "Share" at bounding box center [499, 346] width 104 height 43
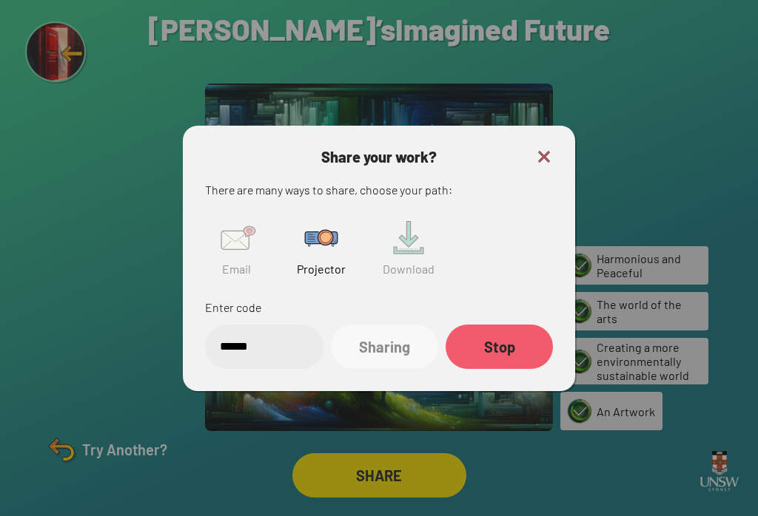
click at [542, 132] on div "Share your work? There are many ways to share, choose your path: Email Projecto…" at bounding box center [379, 259] width 392 height 266
click at [539, 148] on img at bounding box center [544, 157] width 18 height 18
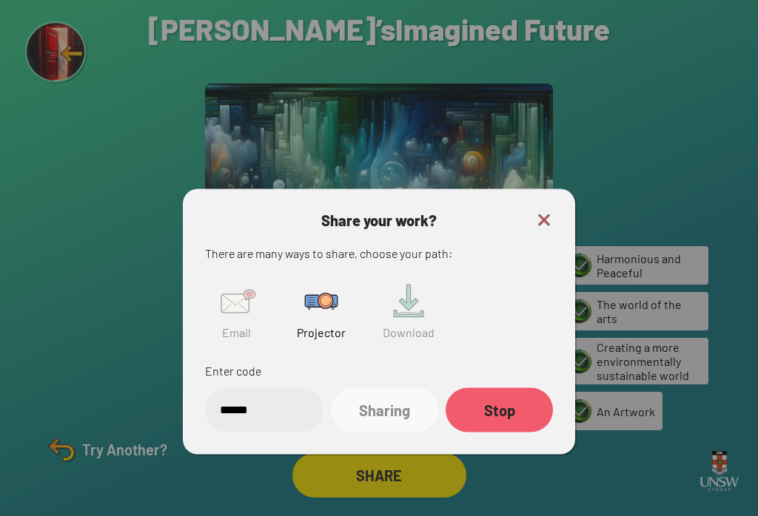
click at [539, 135] on div at bounding box center [379, 258] width 758 height 516
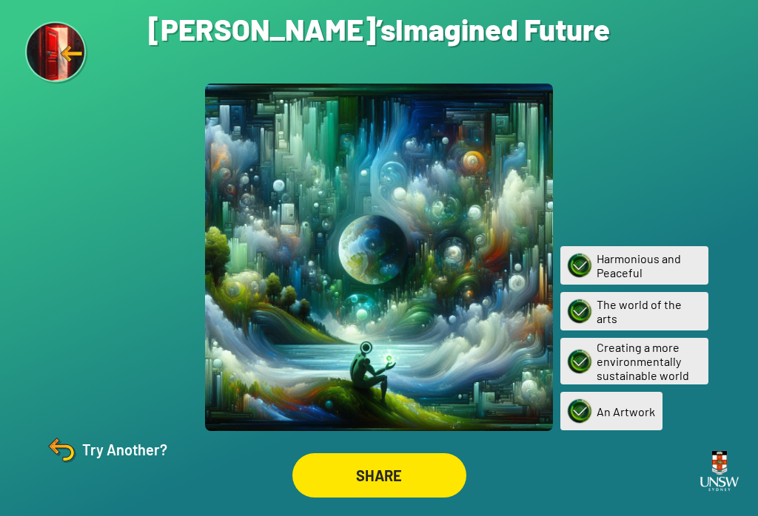
click at [111, 451] on div "Try Another?" at bounding box center [106, 450] width 124 height 36
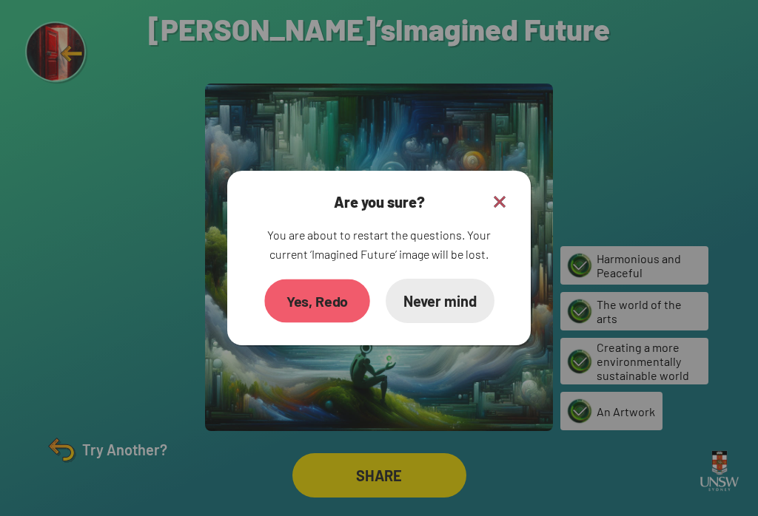
click at [308, 292] on div "Yes, Redo" at bounding box center [317, 302] width 106 height 44
